Goal: Task Accomplishment & Management: Manage account settings

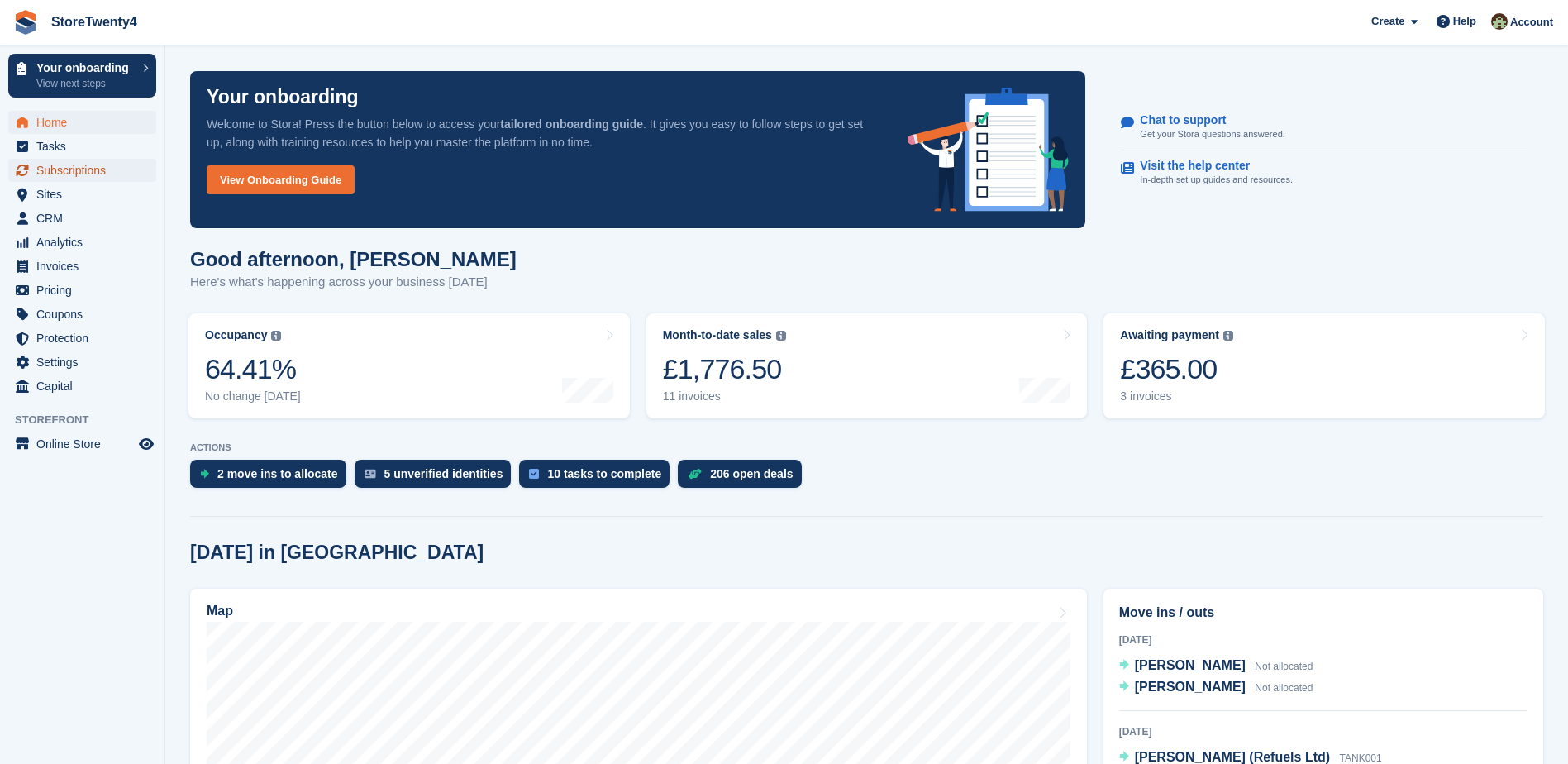
click at [93, 173] on span "Subscriptions" at bounding box center [86, 170] width 100 height 23
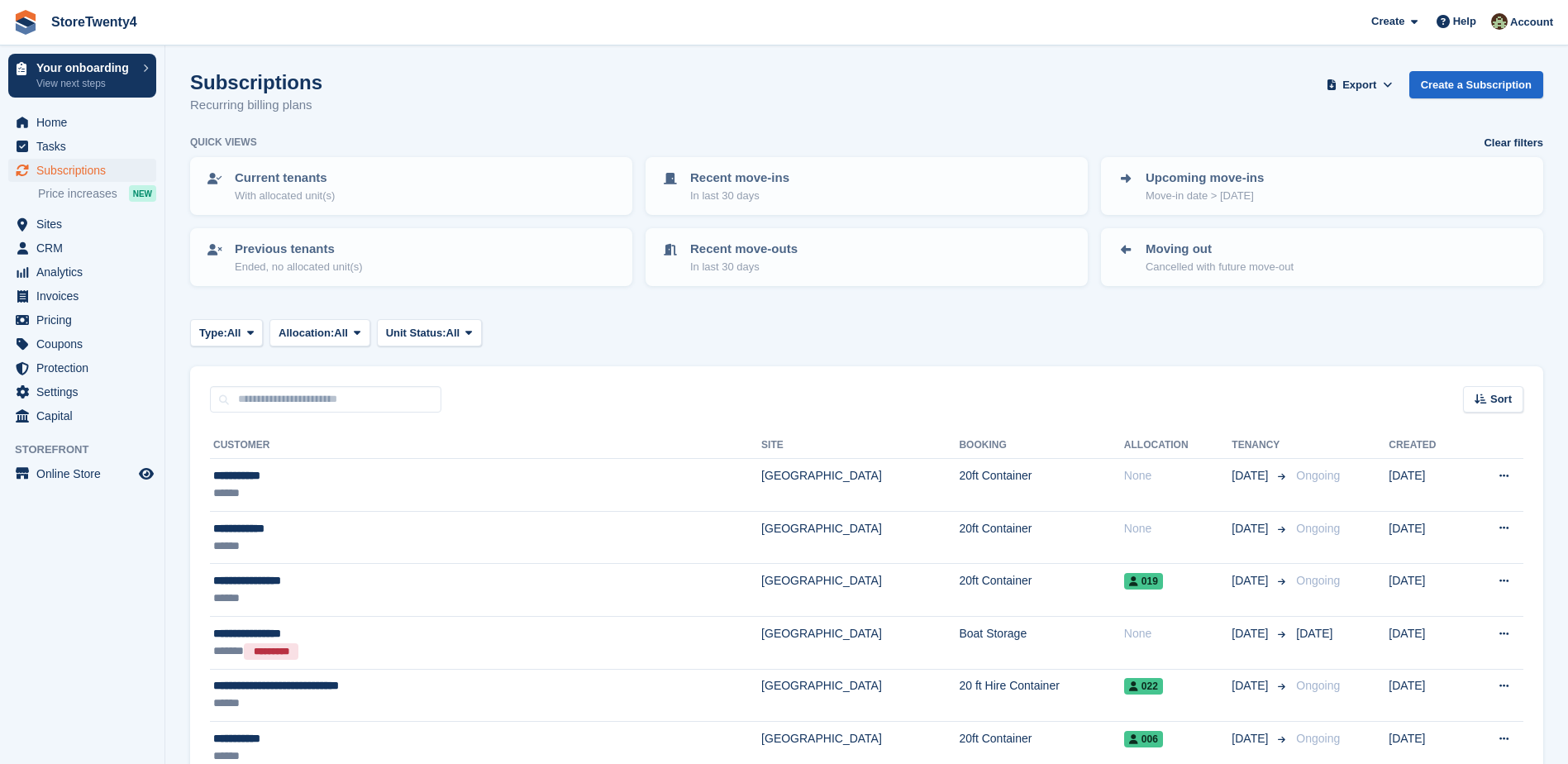
scroll to position [330, 0]
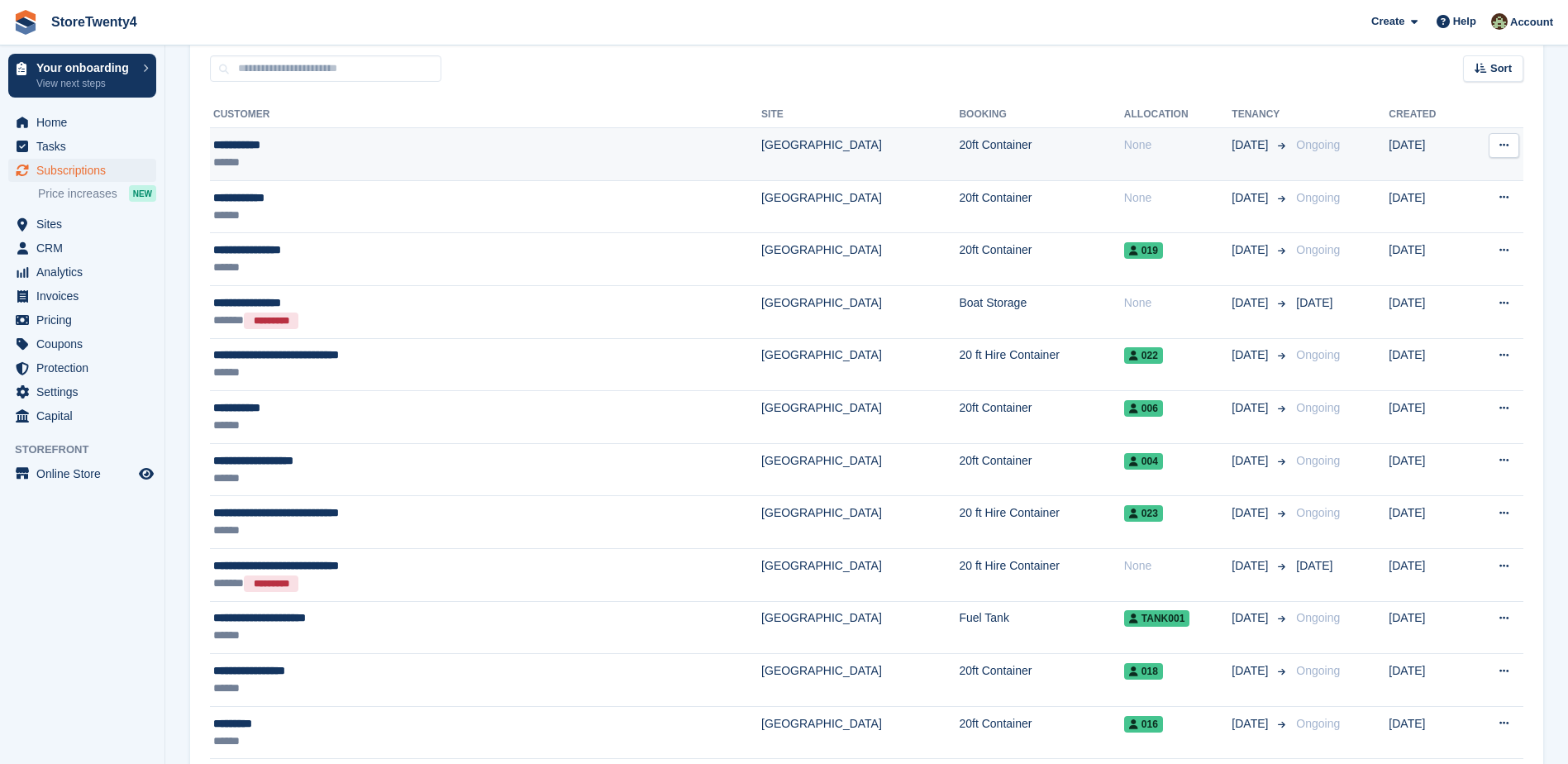
click at [958, 151] on td "20ft Container" at bounding box center [1040, 154] width 165 height 53
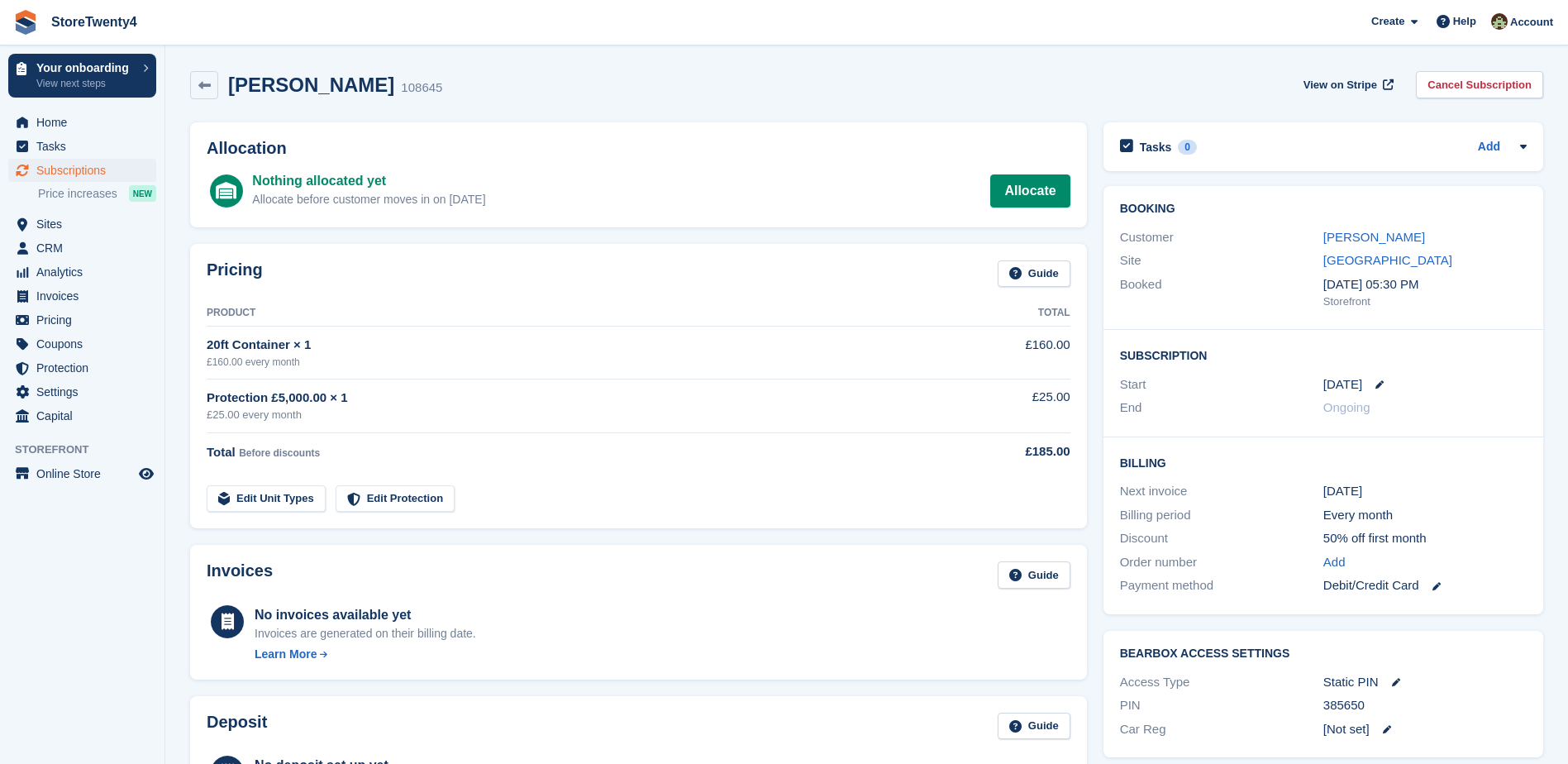
click at [1199, 86] on div "Jim sneddon 108645 View on Stripe Cancel Subscription" at bounding box center [866, 85] width 1353 height 28
click at [213, 89] on link at bounding box center [204, 85] width 28 height 28
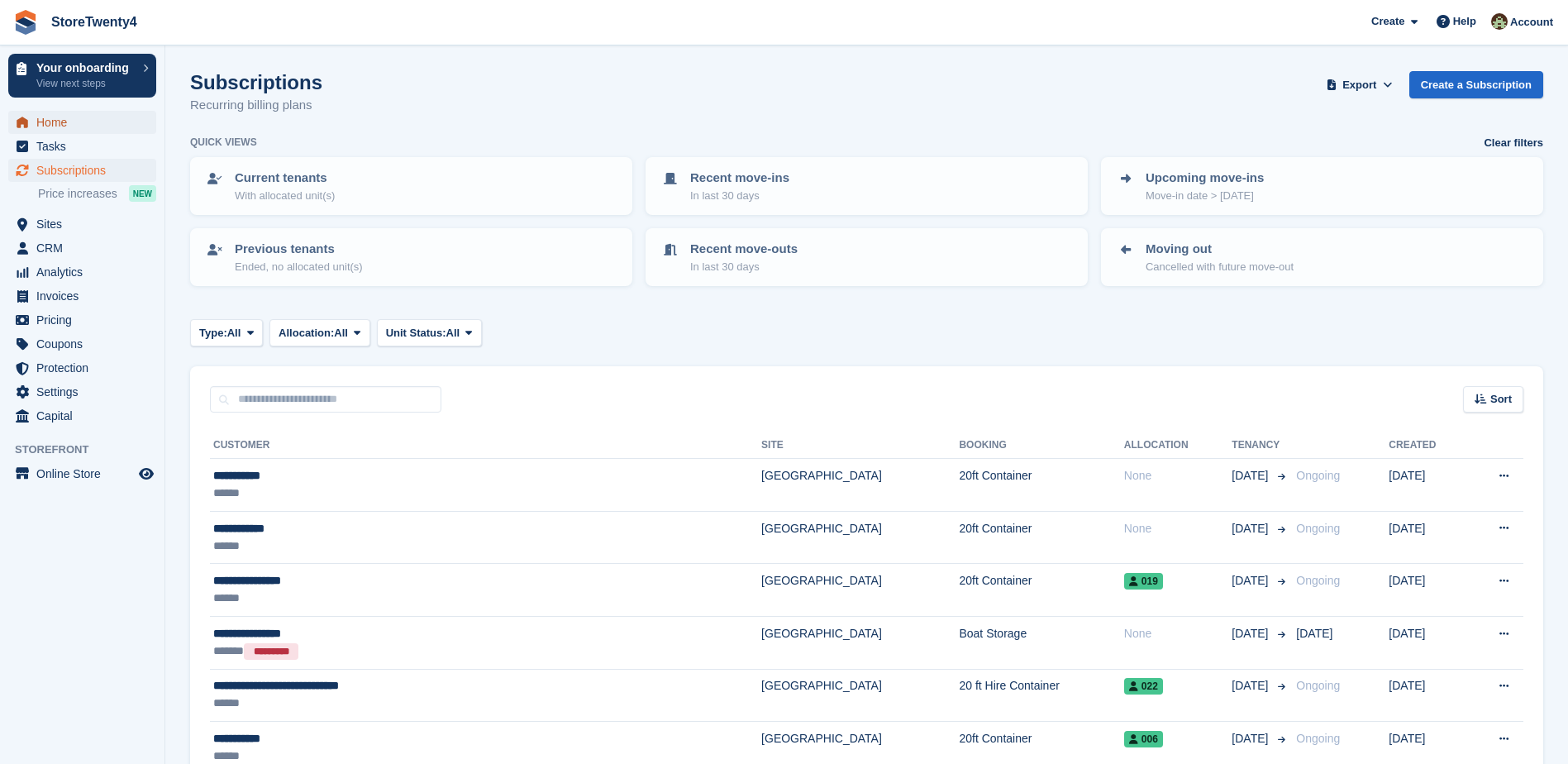
click at [61, 122] on span "Home" at bounding box center [86, 122] width 100 height 23
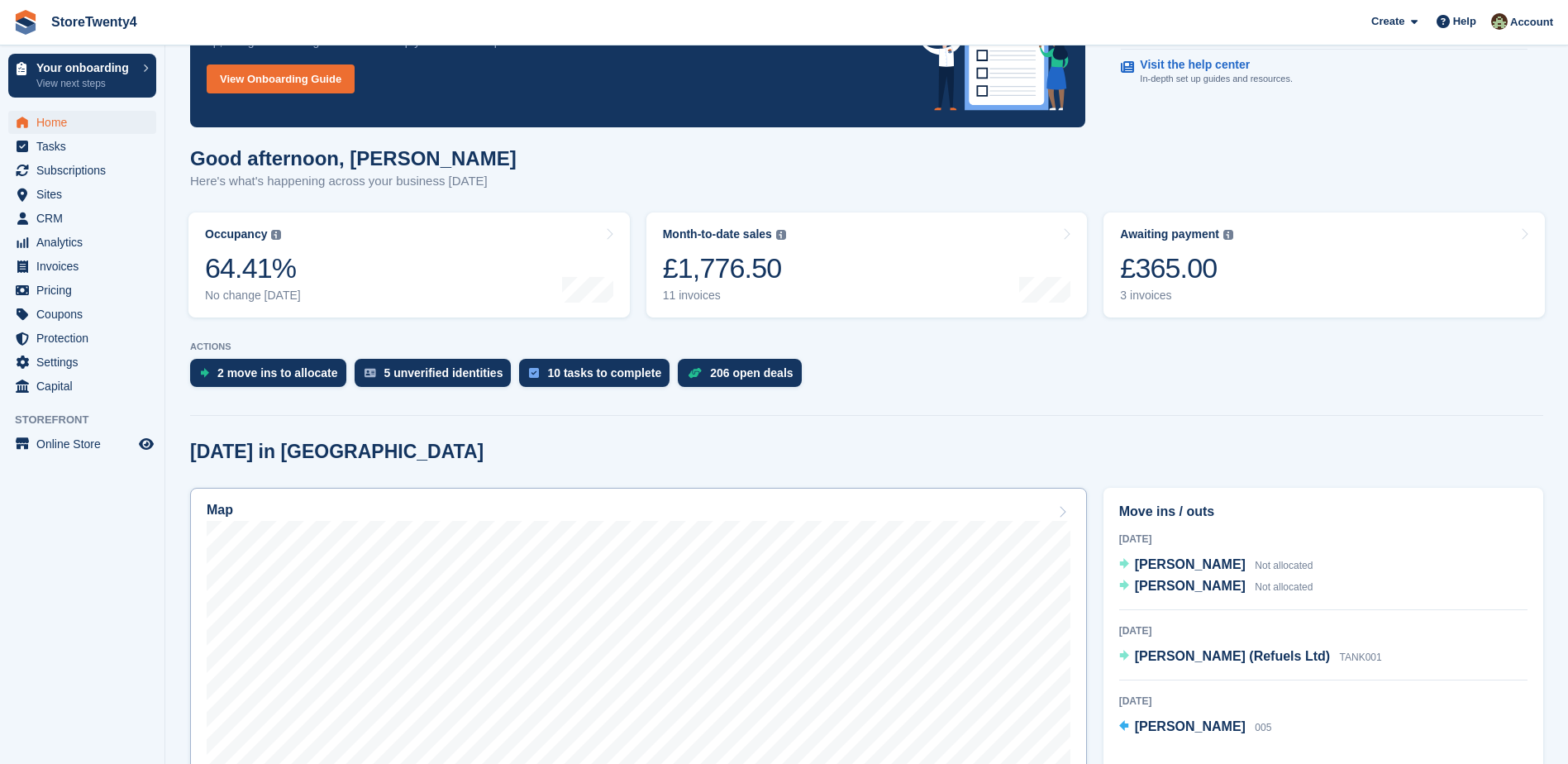
scroll to position [330, 0]
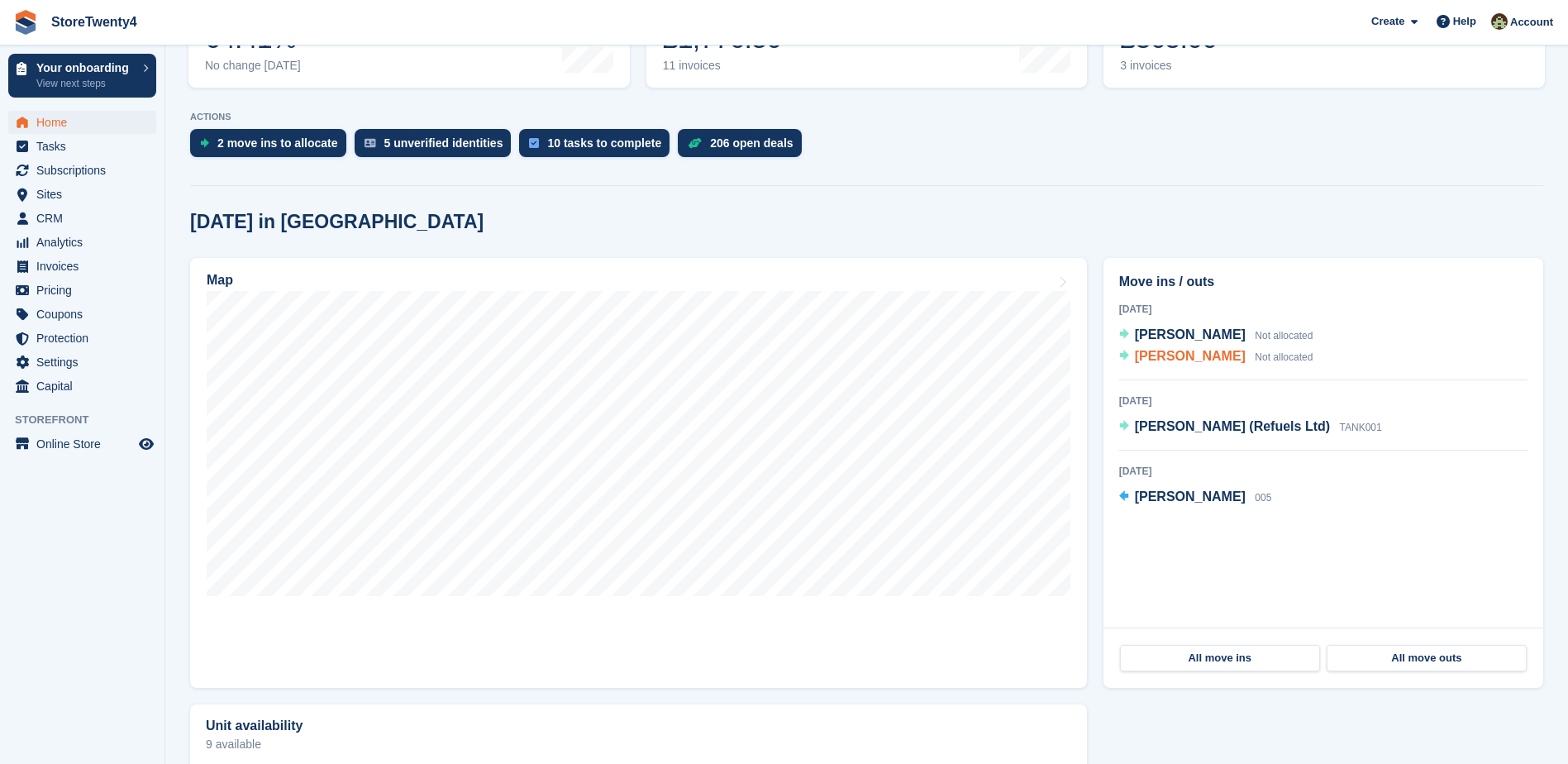
click at [1168, 358] on span "[PERSON_NAME]" at bounding box center [1190, 355] width 111 height 14
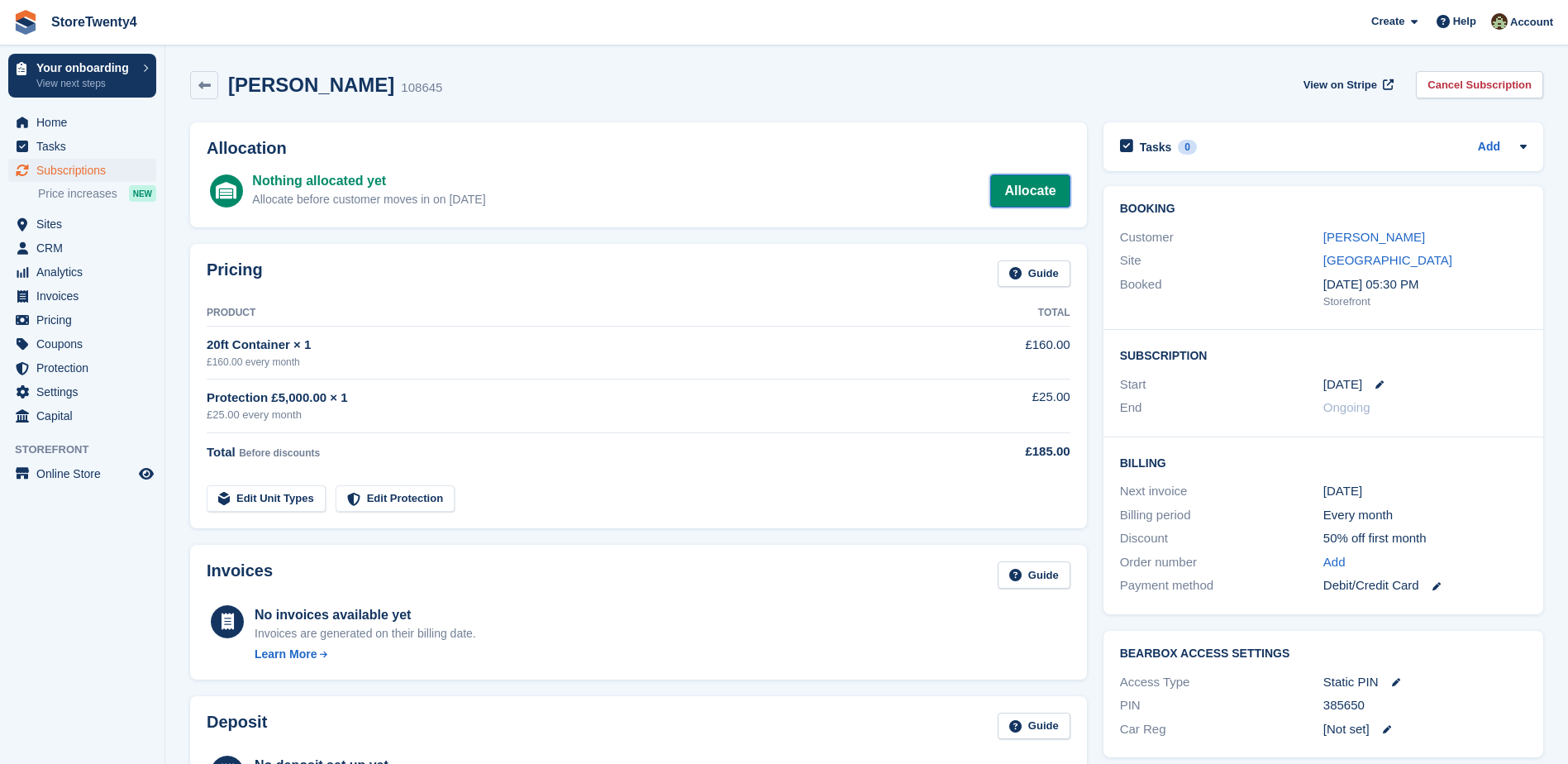
click at [1027, 194] on link "Allocate" at bounding box center [1029, 191] width 79 height 34
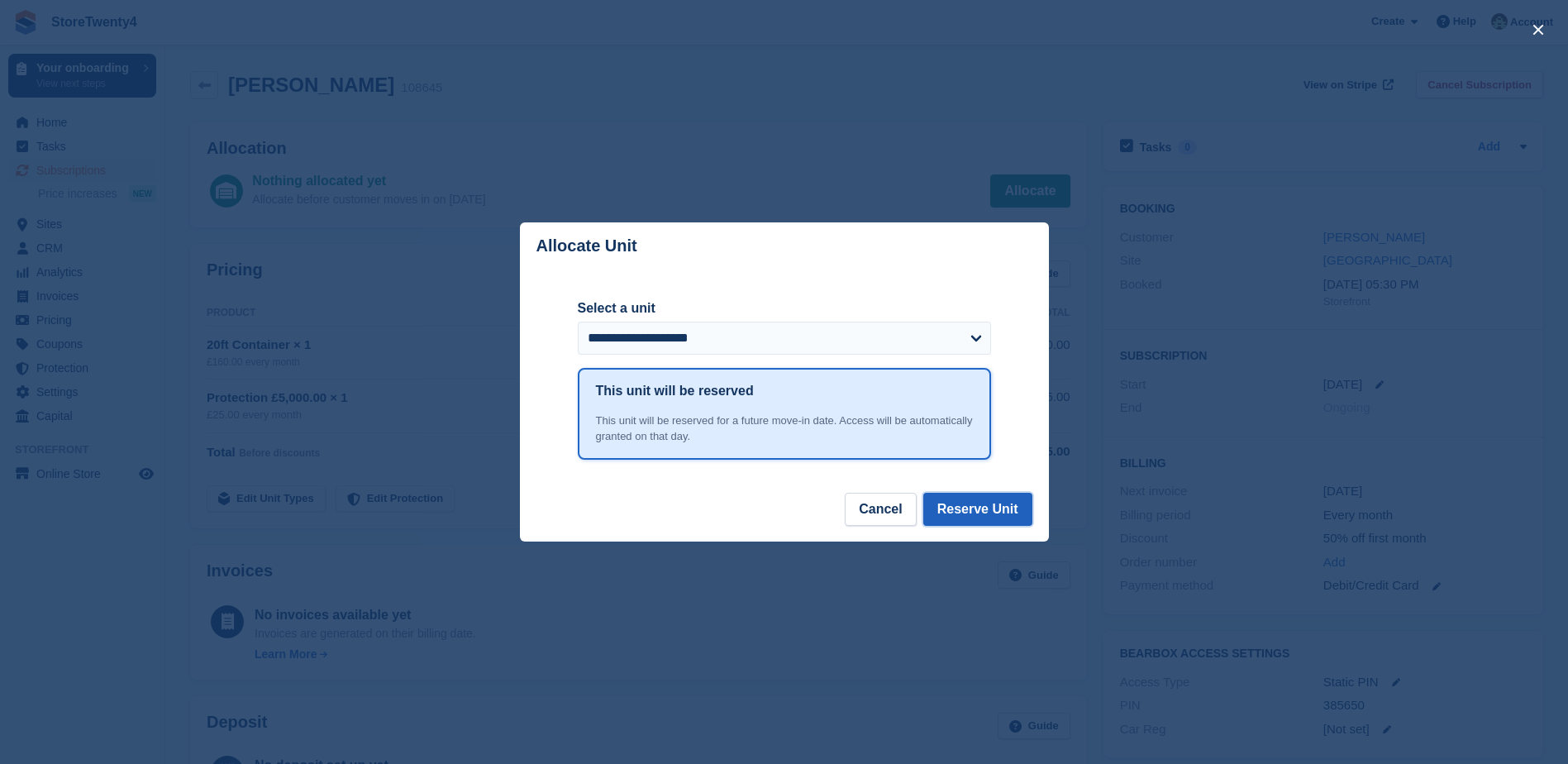
click at [988, 515] on button "Reserve Unit" at bounding box center [977, 509] width 109 height 34
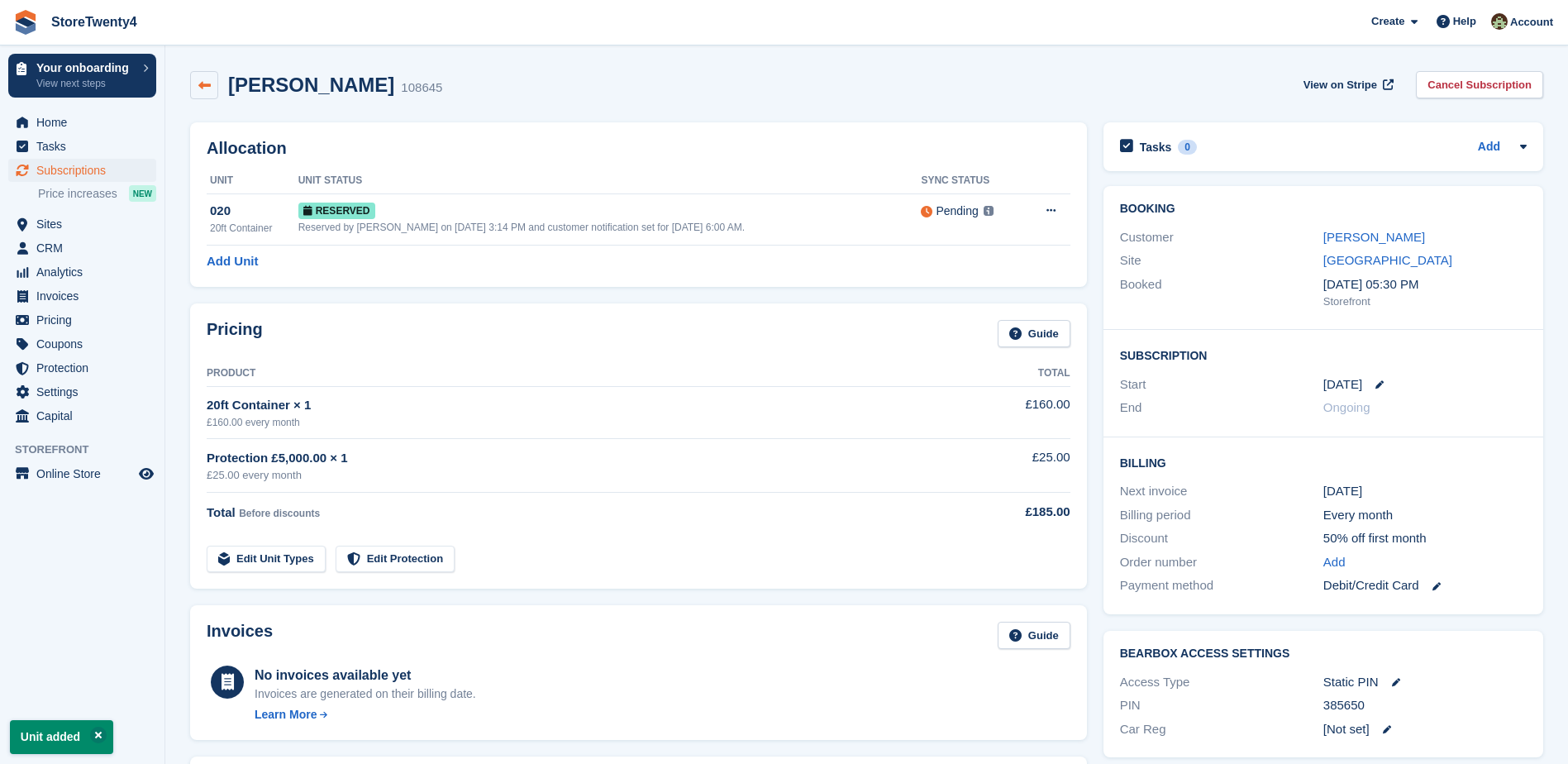
click at [209, 88] on icon at bounding box center [204, 85] width 12 height 12
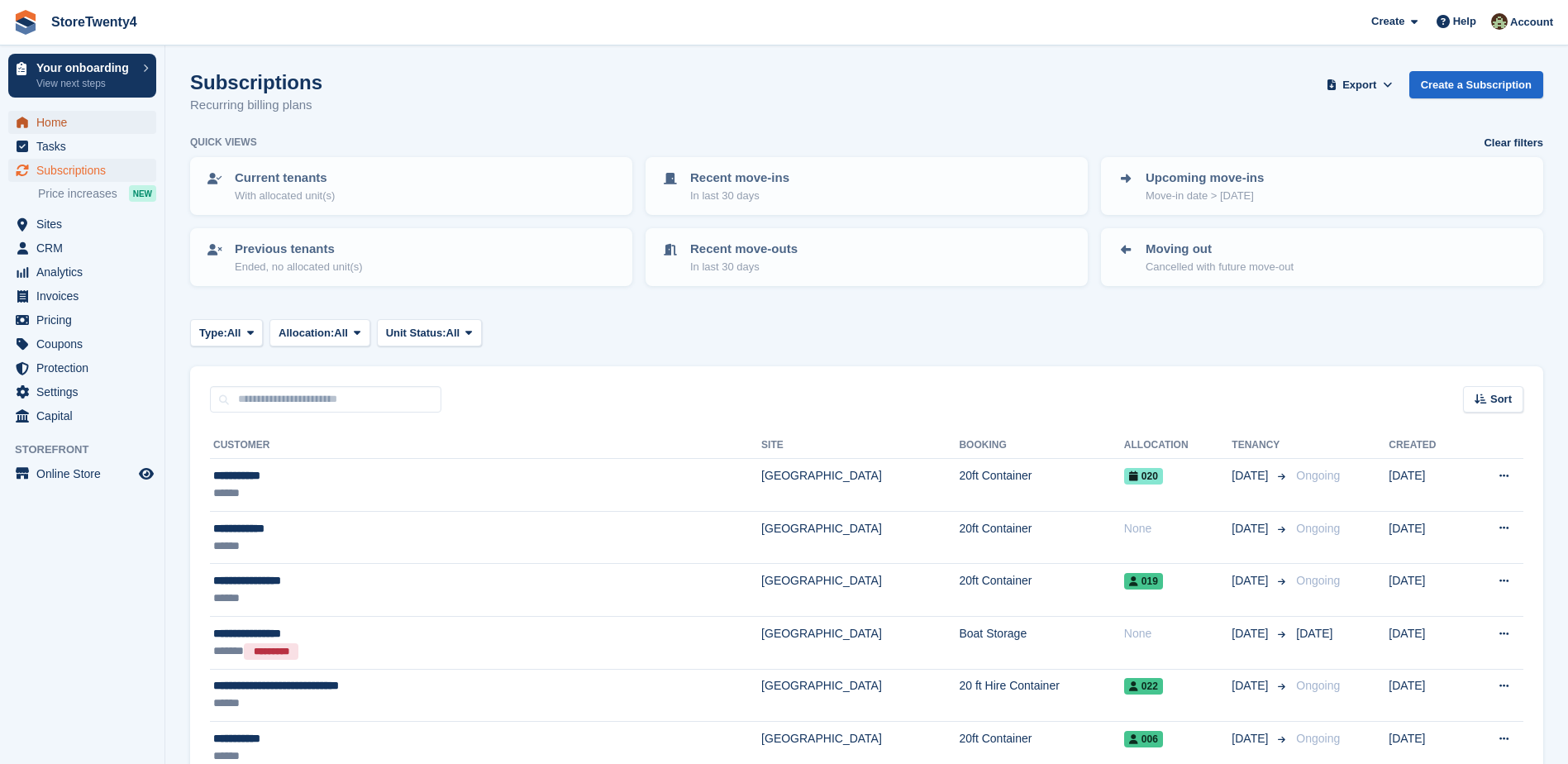
click at [55, 126] on span "Home" at bounding box center [86, 122] width 100 height 23
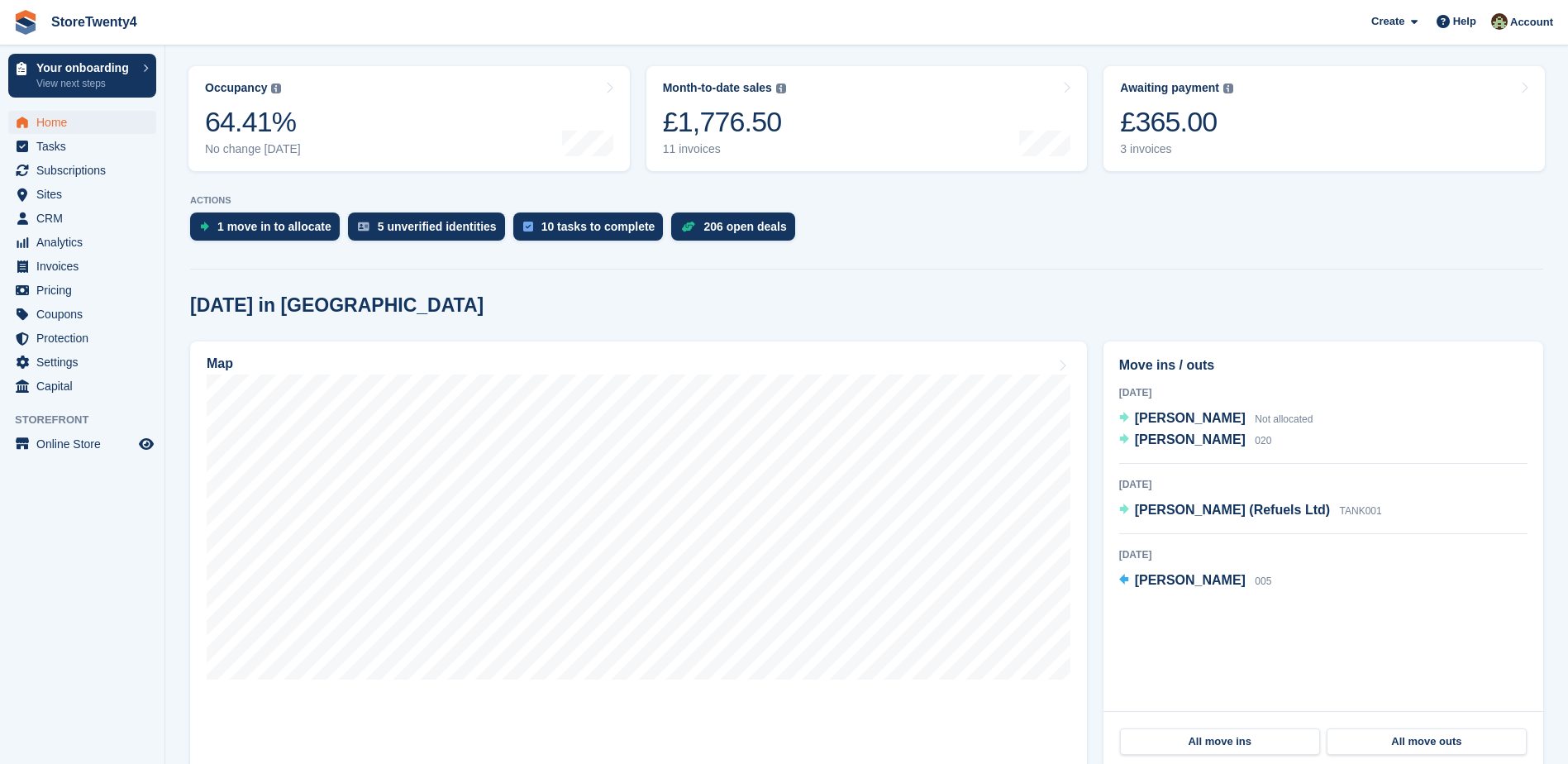
scroll to position [248, 0]
click at [1185, 418] on span "[PERSON_NAME]" at bounding box center [1190, 417] width 111 height 14
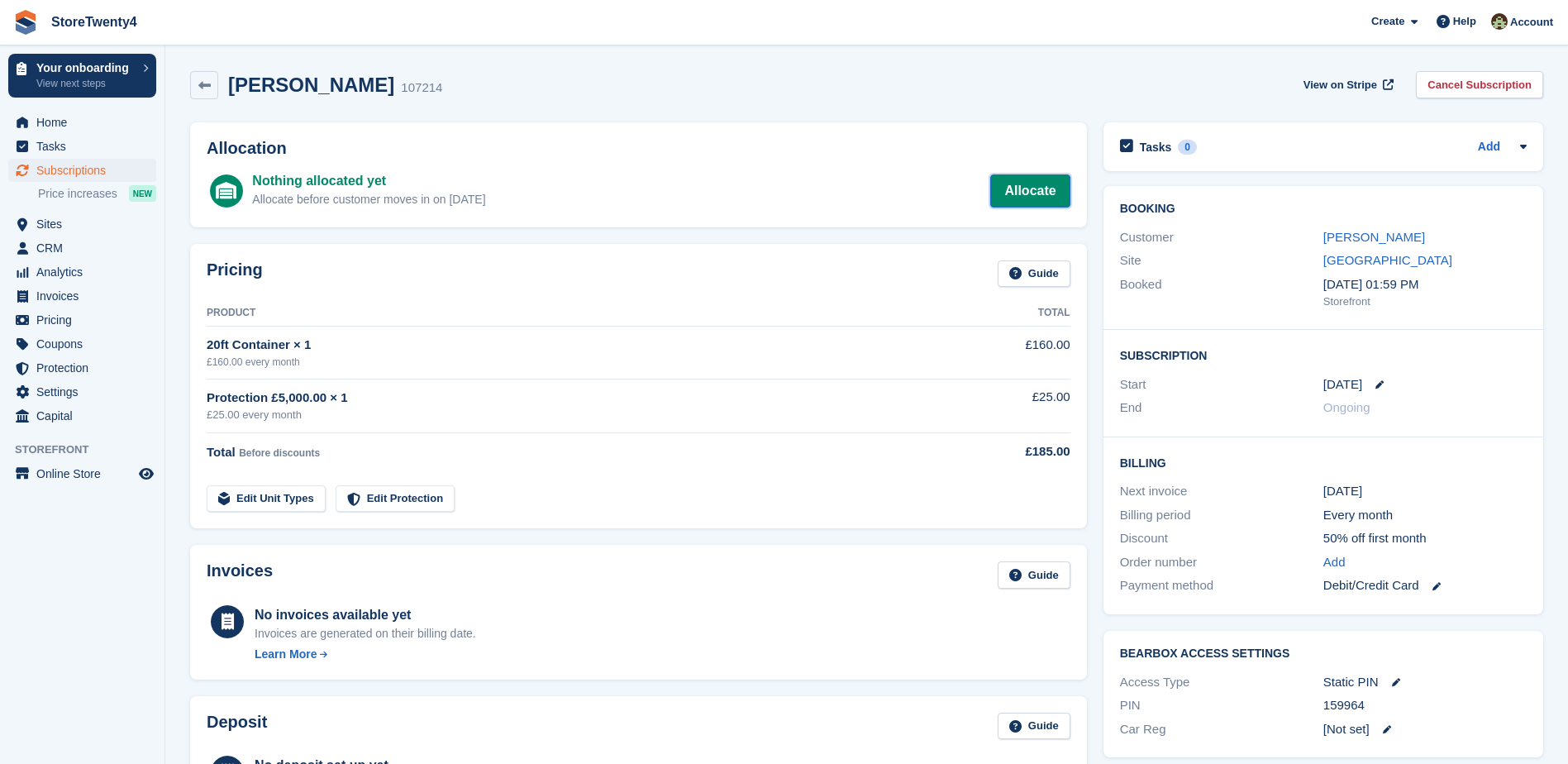
click at [1039, 197] on link "Allocate" at bounding box center [1029, 191] width 79 height 34
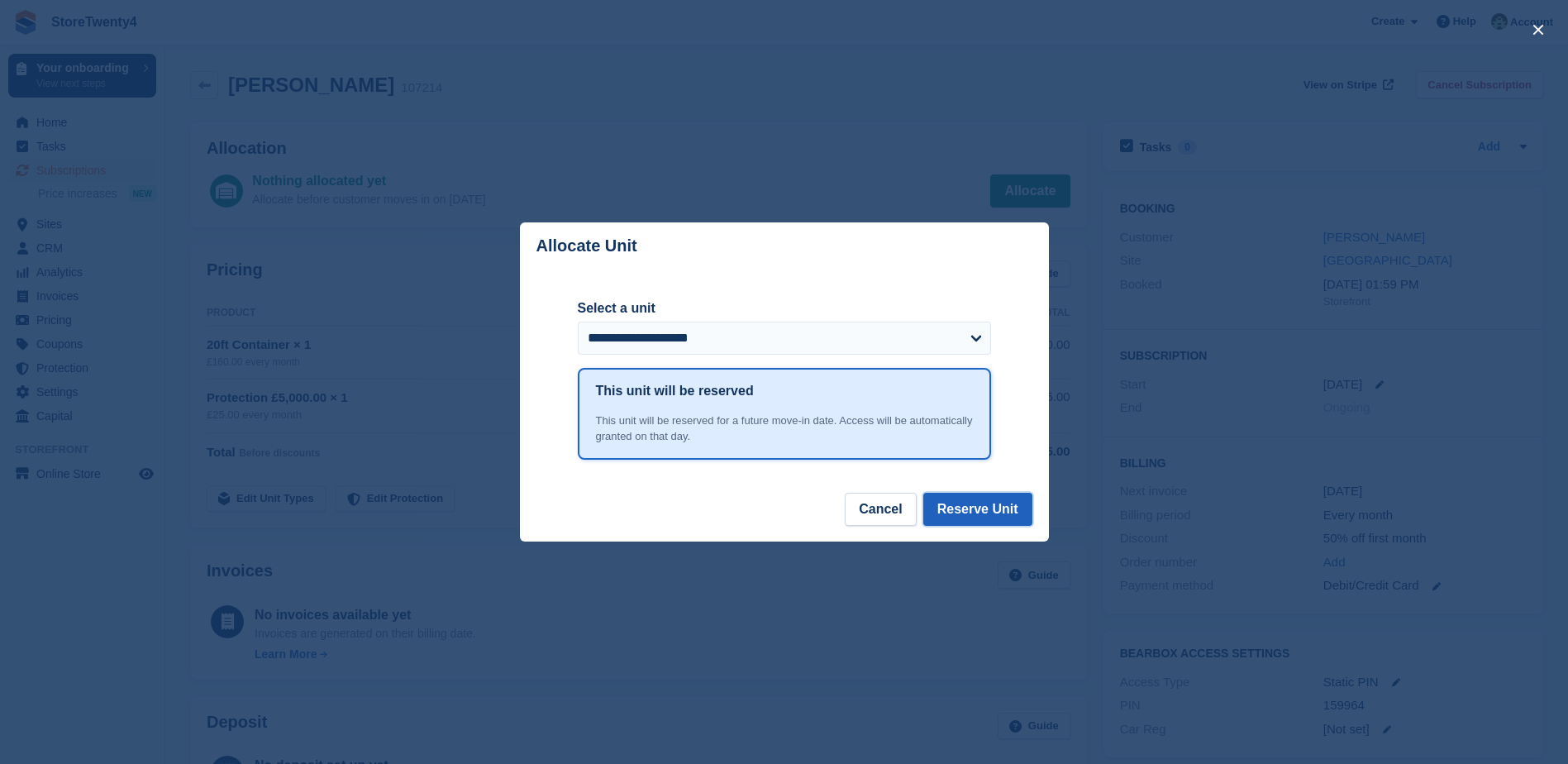
click at [962, 509] on button "Reserve Unit" at bounding box center [977, 509] width 109 height 34
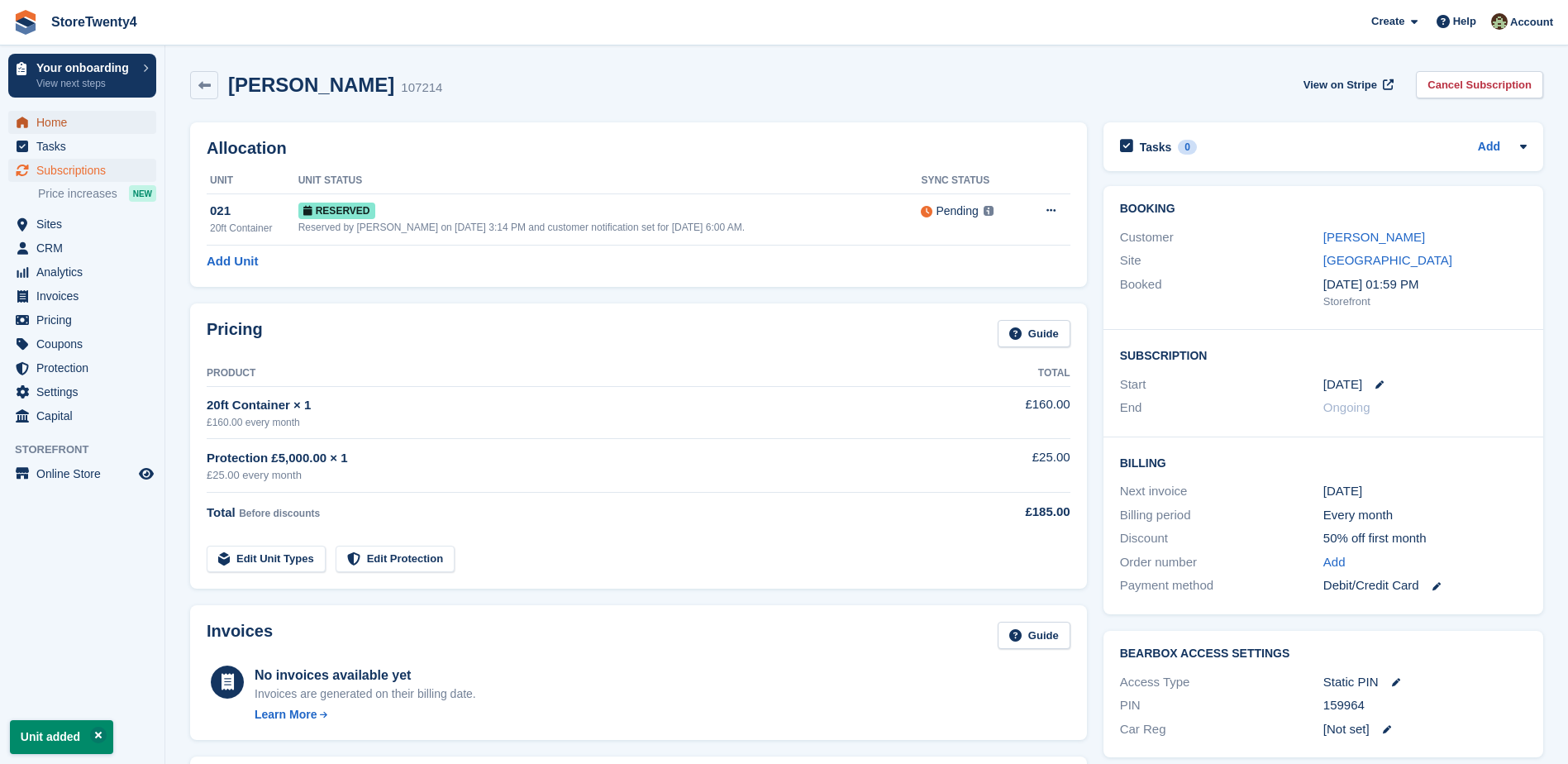
click at [56, 120] on span "Home" at bounding box center [86, 122] width 100 height 23
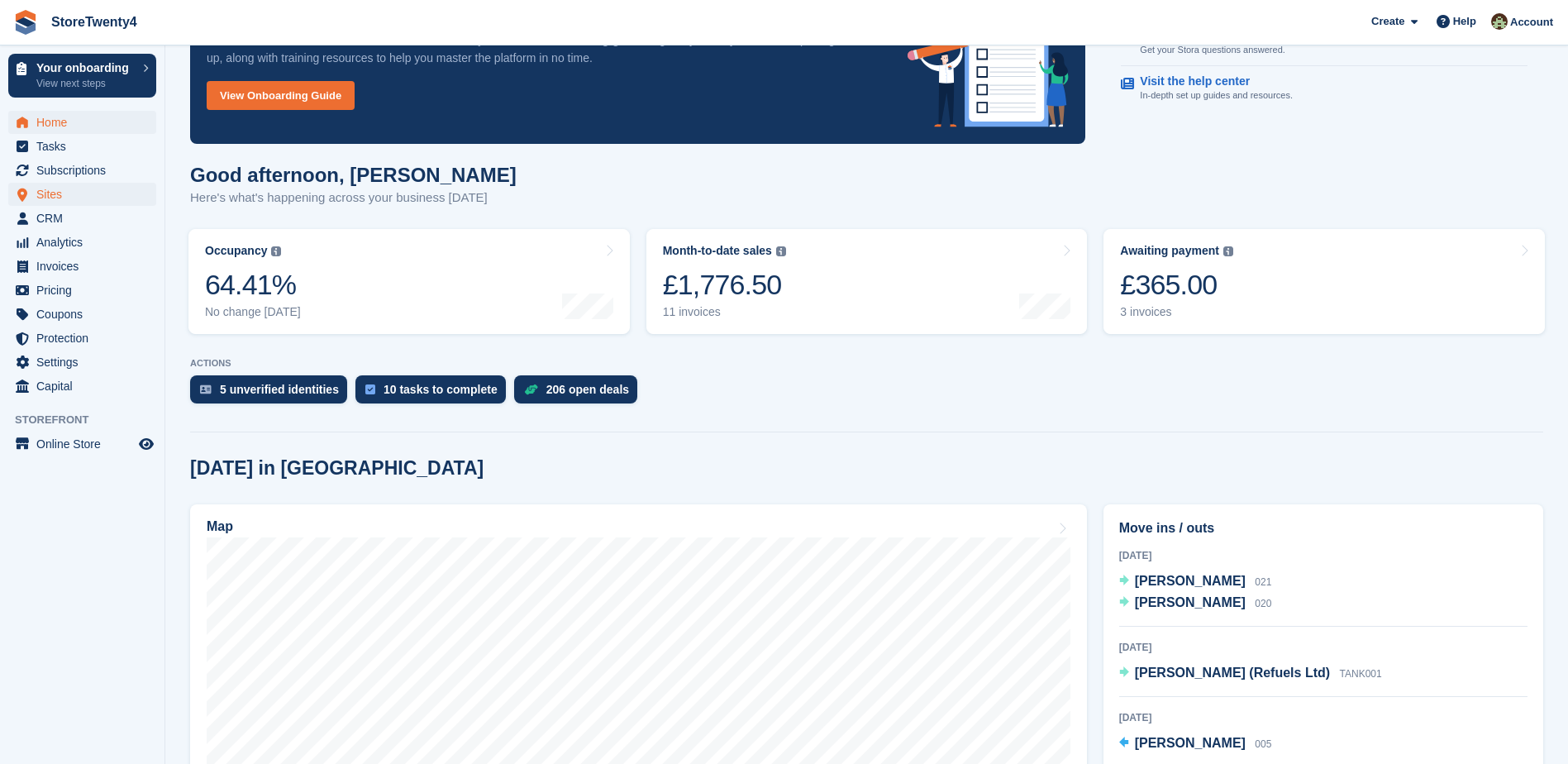
scroll to position [83, 0]
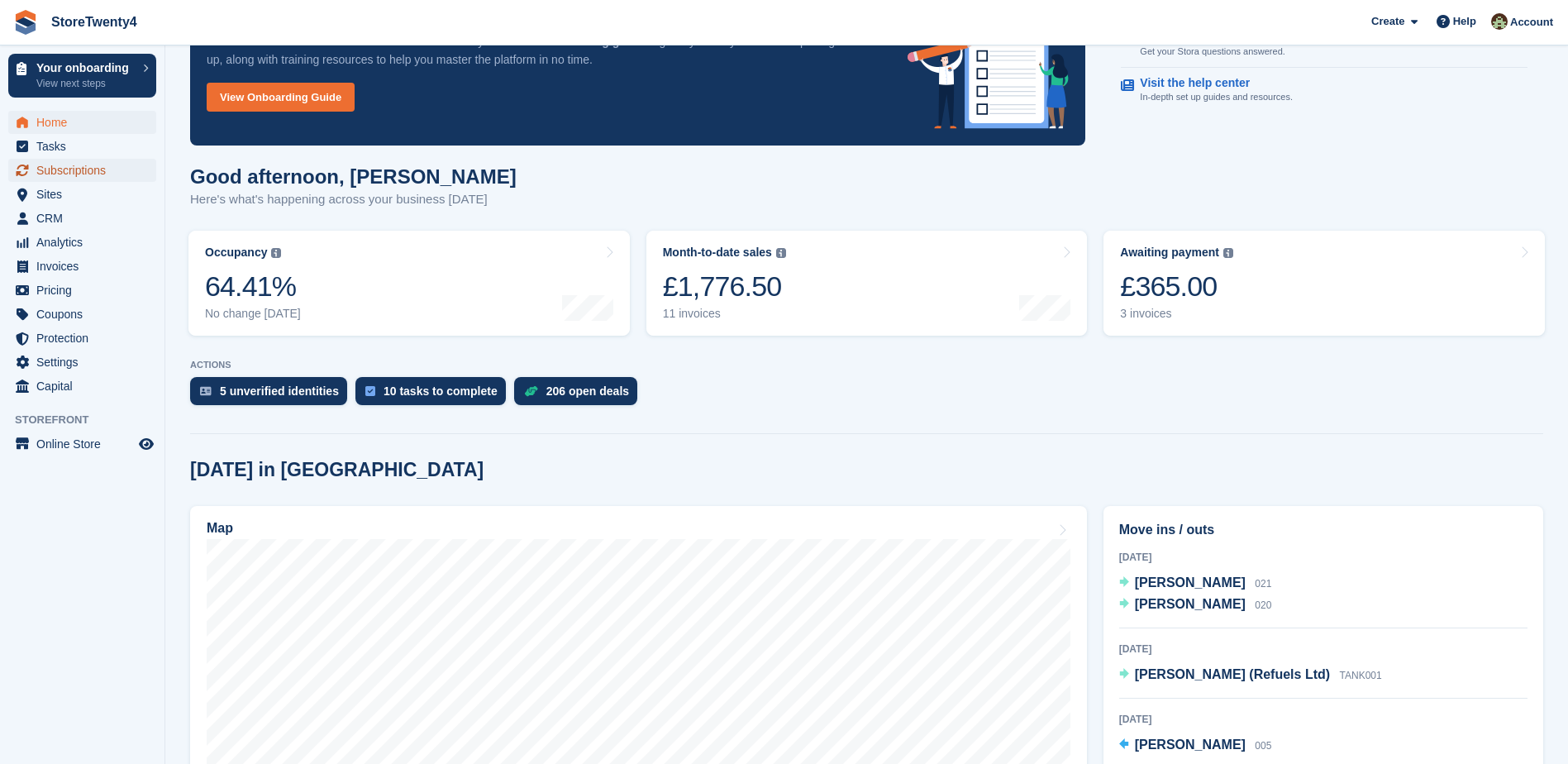
click at [85, 168] on span "Subscriptions" at bounding box center [86, 170] width 100 height 23
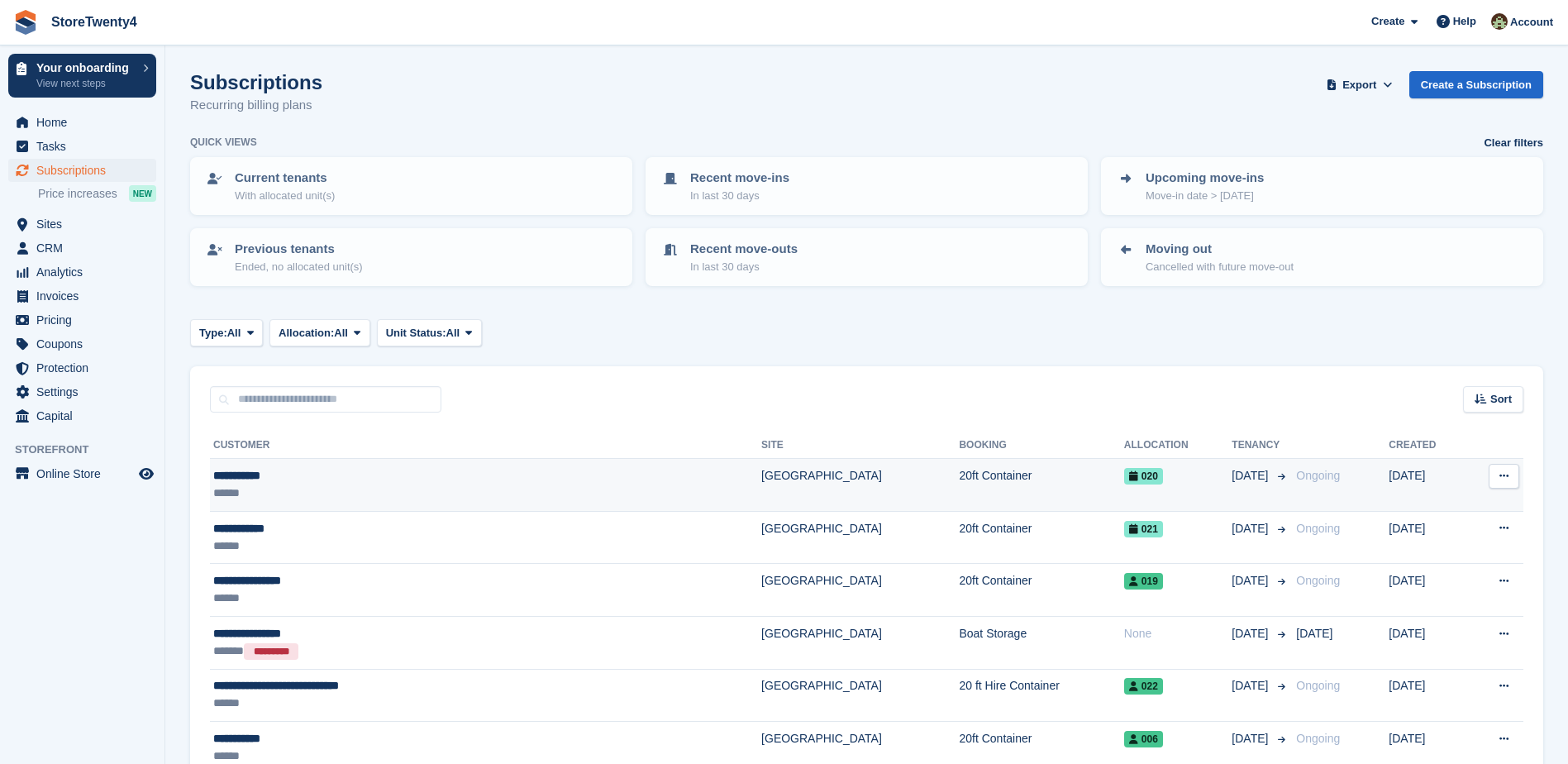
click at [761, 472] on td "[GEOGRAPHIC_DATA]" at bounding box center [860, 485] width 197 height 53
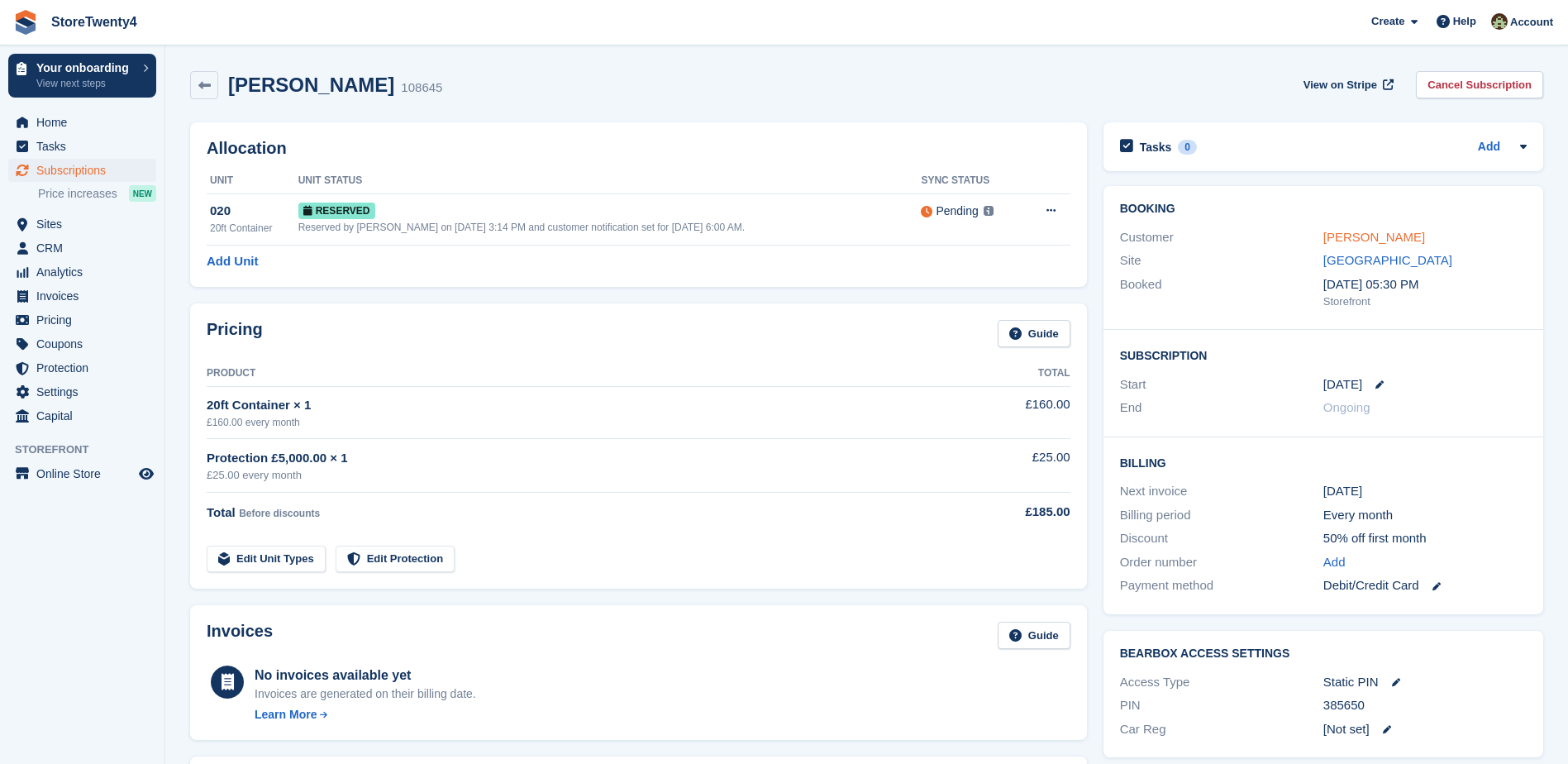
click at [1359, 236] on link "[PERSON_NAME]" at bounding box center [1374, 236] width 101 height 14
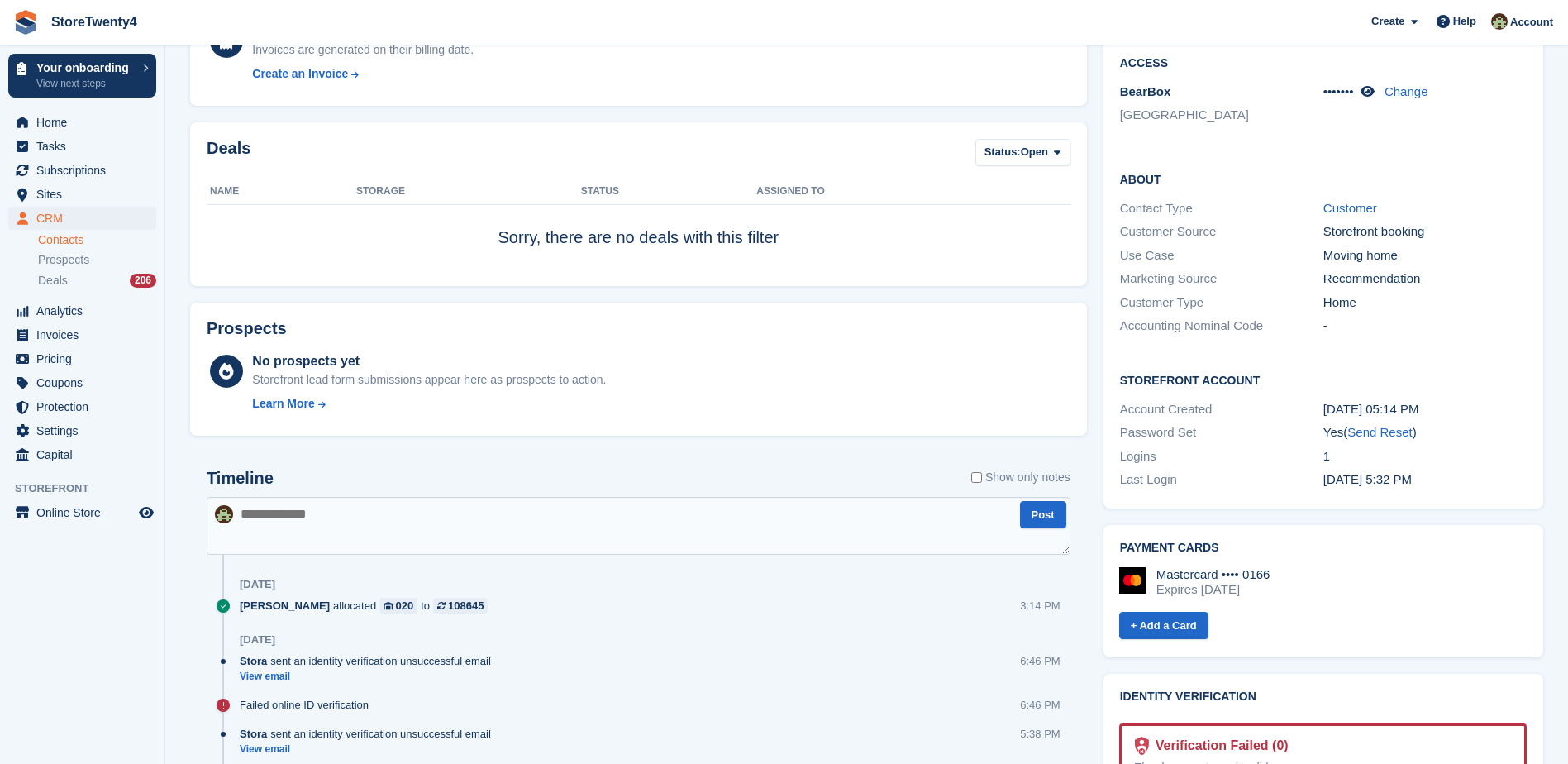
scroll to position [662, 0]
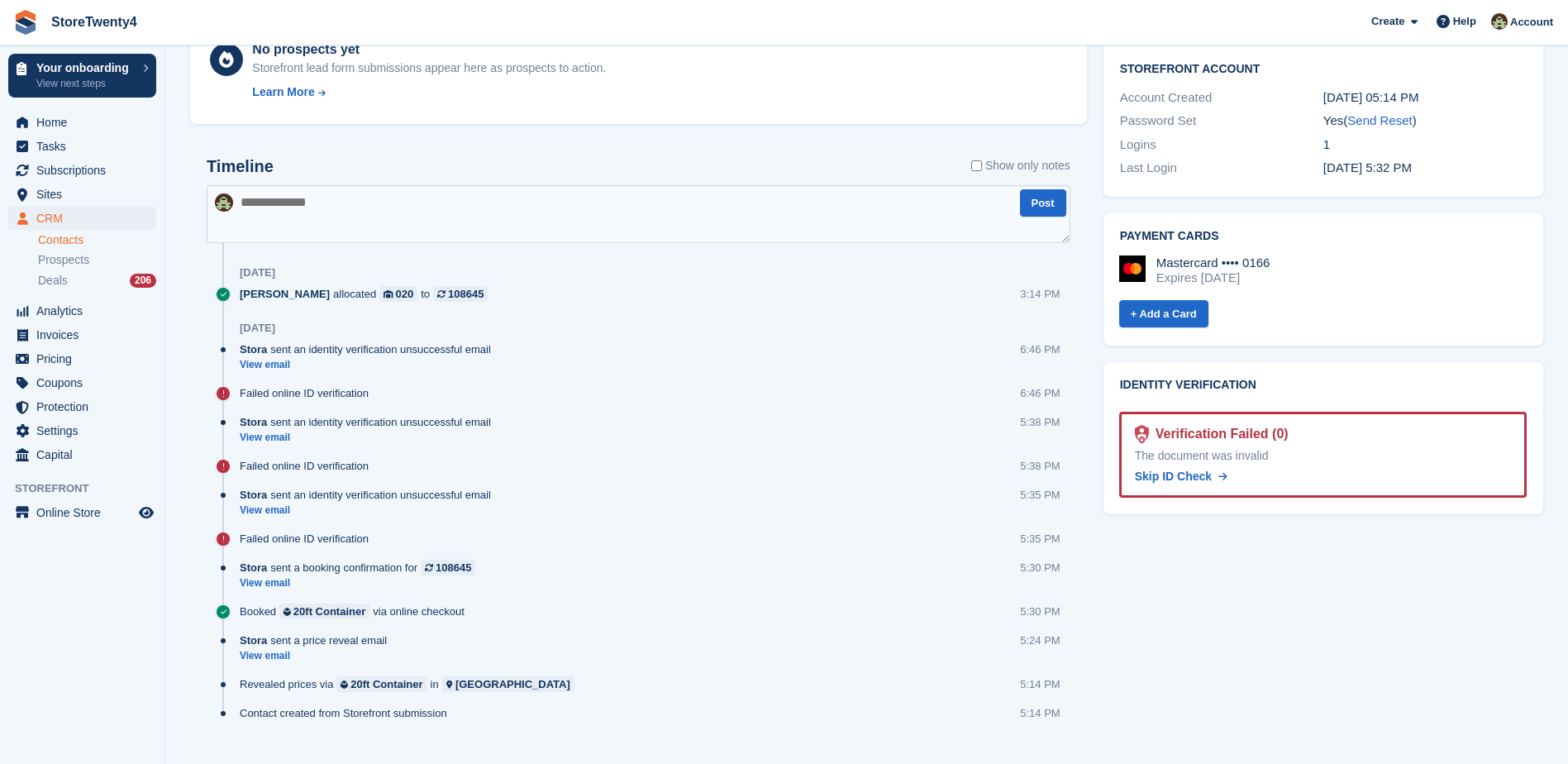
drag, startPoint x: 1173, startPoint y: 459, endPoint x: 858, endPoint y: 58, distance: 509.9
click at [1173, 470] on span "Skip ID Check" at bounding box center [1173, 476] width 77 height 13
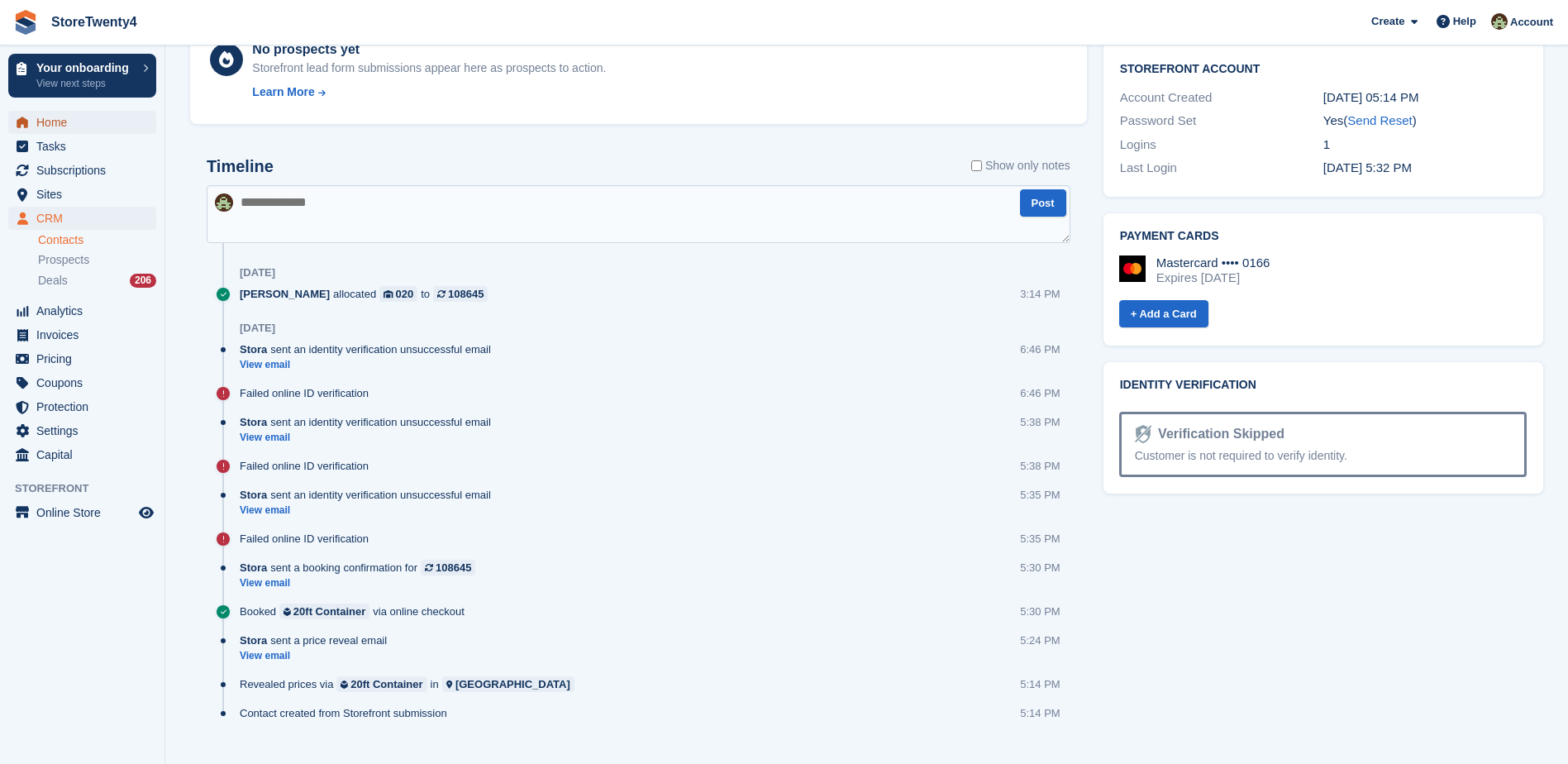
click at [45, 125] on span "Home" at bounding box center [86, 122] width 100 height 23
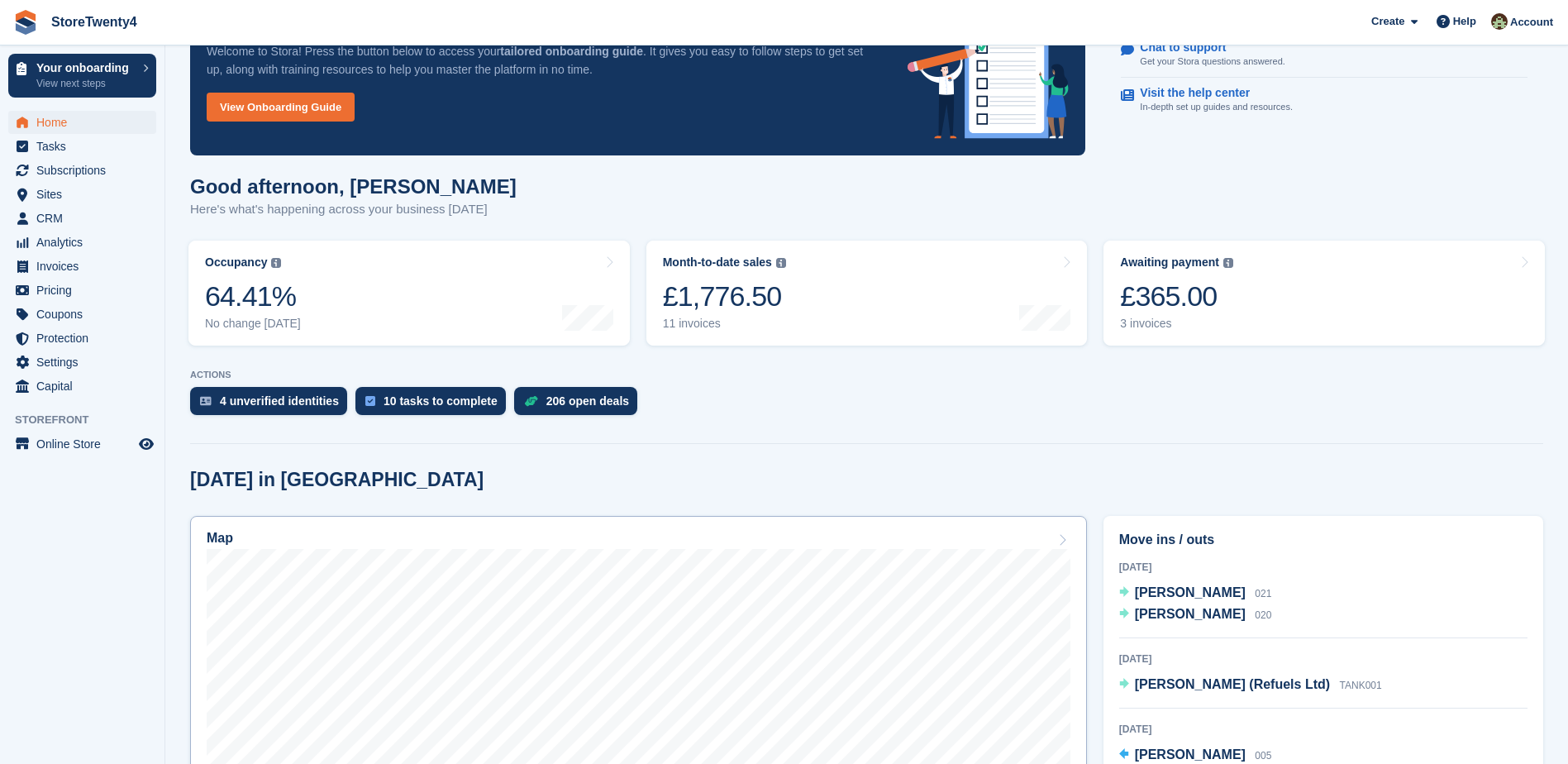
scroll to position [248, 0]
